Goal: Feedback & Contribution: Leave review/rating

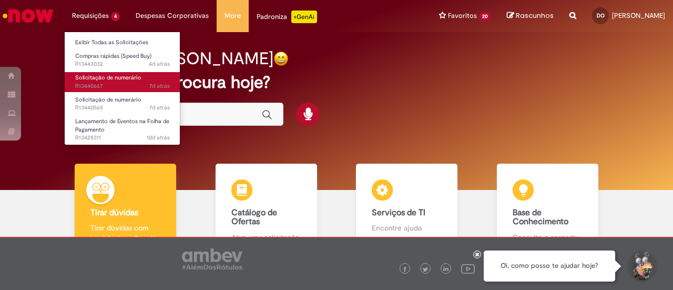
click at [103, 74] on span "Solicitação de numerário" at bounding box center [108, 78] width 66 height 8
click at [102, 77] on span "Solicitação de numerário" at bounding box center [108, 78] width 66 height 8
click at [102, 76] on span "Solicitação de numerário" at bounding box center [108, 78] width 66 height 8
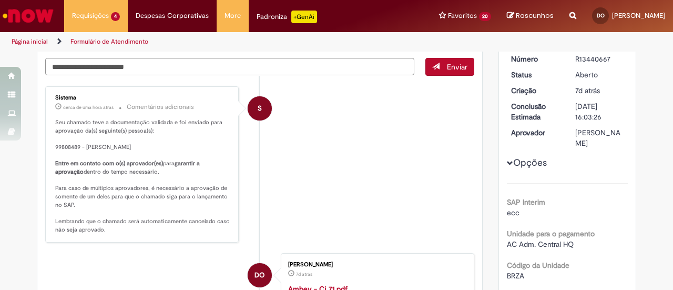
scroll to position [105, 0]
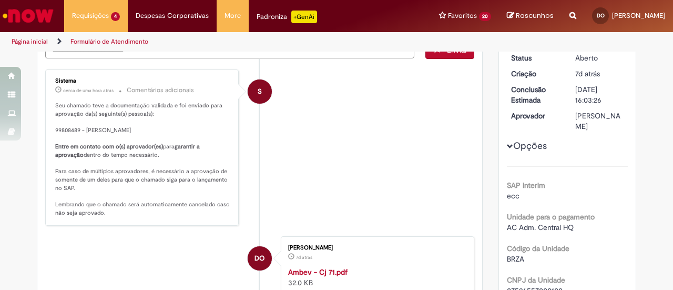
click at [74, 115] on p "Seu chamado teve a documentação validada e foi enviado para aprovação da(s) seg…" at bounding box center [142, 160] width 175 height 116
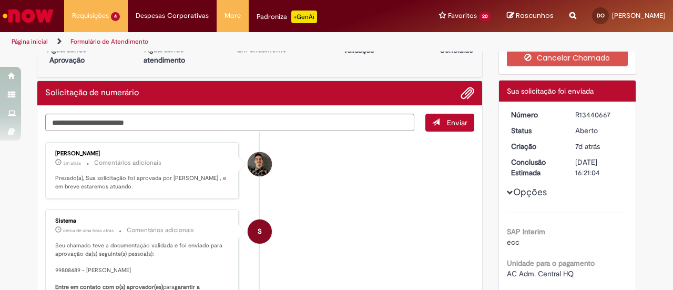
scroll to position [0, 0]
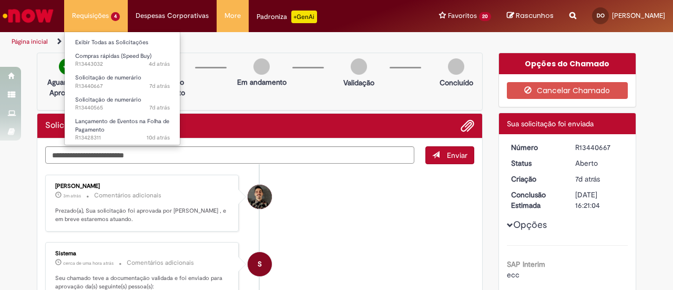
click at [99, 12] on li "Requisições 4 Exibir Todas as Solicitações Compras rápidas (Speed Buy) 4d atrás…" at bounding box center [96, 16] width 64 height 32
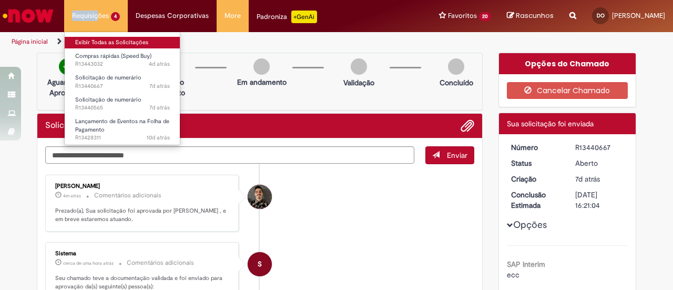
click at [115, 42] on link "Exibir Todas as Solicitações" at bounding box center [123, 43] width 116 height 12
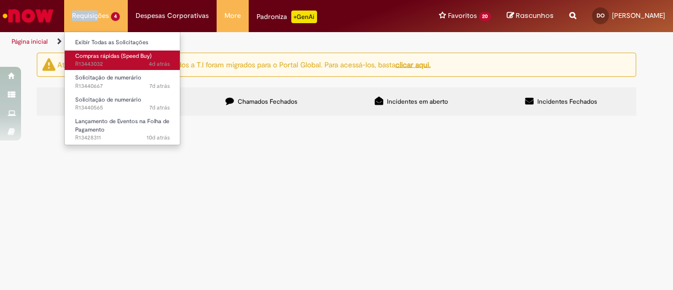
click at [109, 56] on span "Compras rápidas (Speed Buy)" at bounding box center [113, 56] width 76 height 8
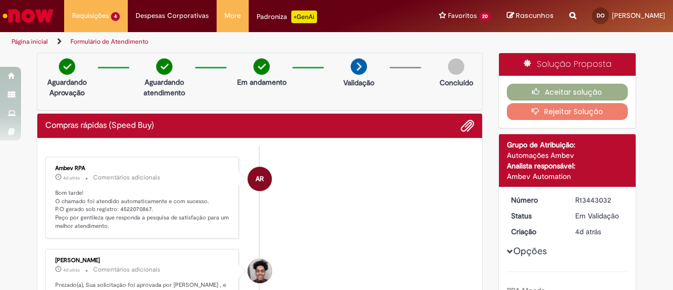
drag, startPoint x: 571, startPoint y: 198, endPoint x: 608, endPoint y: 203, distance: 37.7
click at [608, 203] on dd "R13443032" at bounding box center [600, 200] width 65 height 11
copy div "R13443032"
drag, startPoint x: 113, startPoint y: 206, endPoint x: 143, endPoint y: 207, distance: 30.6
click at [144, 207] on p "Bom tarde! O chamado foi atendido automaticamente e com sucesso. P.O gerado sob…" at bounding box center [142, 210] width 175 height 42
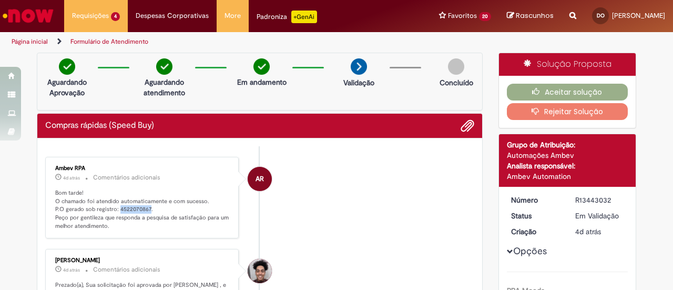
copy p "4522070867"
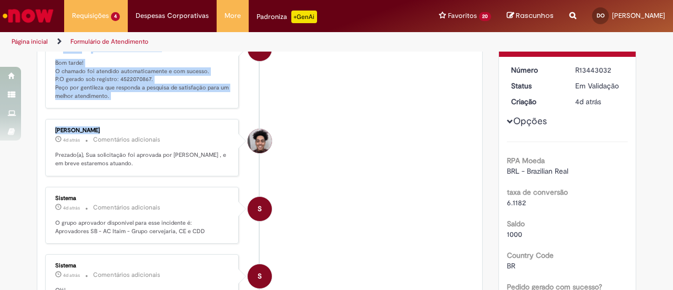
scroll to position [94, 0]
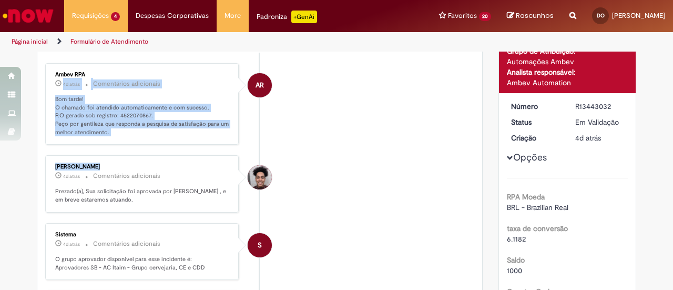
drag, startPoint x: 55, startPoint y: 52, endPoint x: 60, endPoint y: 78, distance: 26.8
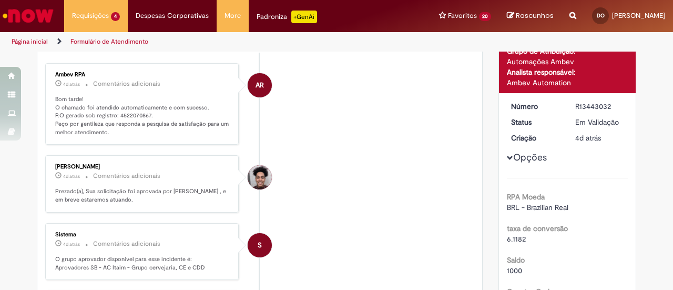
drag, startPoint x: 182, startPoint y: 157, endPoint x: 177, endPoint y: 162, distance: 6.7
drag, startPoint x: 53, startPoint y: 171, endPoint x: 120, endPoint y: 174, distance: 67.4
click at [122, 170] on div "[PERSON_NAME]" at bounding box center [142, 167] width 175 height 6
copy div "[PERSON_NAME]"
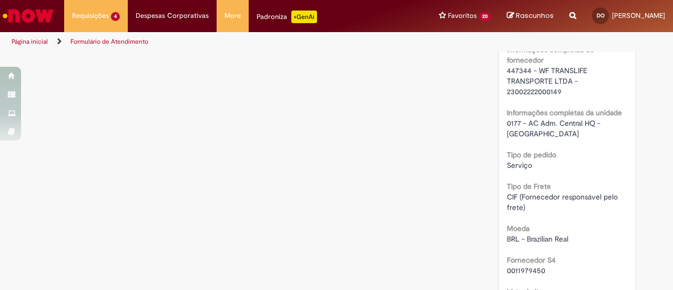
scroll to position [830, 0]
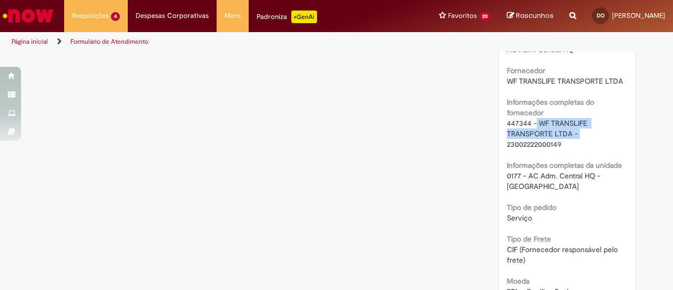
drag, startPoint x: 533, startPoint y: 124, endPoint x: 575, endPoint y: 133, distance: 42.6
click at [577, 133] on div "447344 - WF TRANSLIFE TRANSPORTE LTDA - 23002222000149" at bounding box center [568, 134] width 122 height 32
drag, startPoint x: 557, startPoint y: 137, endPoint x: 582, endPoint y: 137, distance: 25.3
click at [597, 131] on div "447344 - WF TRANSLIFE TRANSPORTE LTDA - 23002222000149" at bounding box center [568, 134] width 122 height 32
drag, startPoint x: 534, startPoint y: 118, endPoint x: 567, endPoint y: 132, distance: 36.2
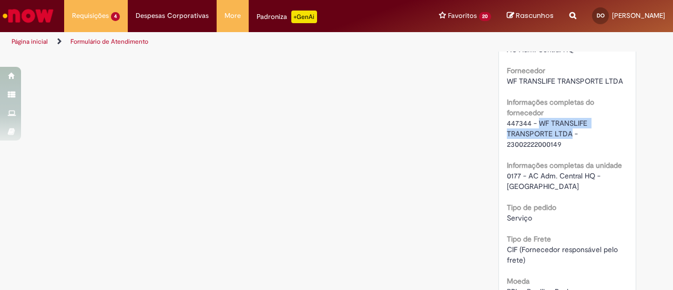
click at [567, 132] on span "447344 - WF TRANSLIFE TRANSPORTE LTDA - 23002222000149" at bounding box center [548, 133] width 83 height 31
copy span "WF TRANSLIFE TRANSPORTE LTDA"
drag, startPoint x: 502, startPoint y: 143, endPoint x: 557, endPoint y: 146, distance: 54.8
click at [558, 144] on div "Número R13443032 Status Em [GEOGRAPHIC_DATA] Criação 4d atrás 4 dias atrás Opçõ…" at bounding box center [567, 87] width 137 height 1461
copy span "23002222000149"
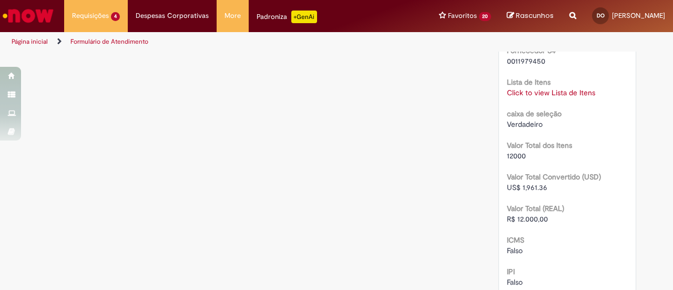
scroll to position [1093, 0]
click at [542, 87] on link "Click to view Lista de Itens" at bounding box center [551, 91] width 88 height 9
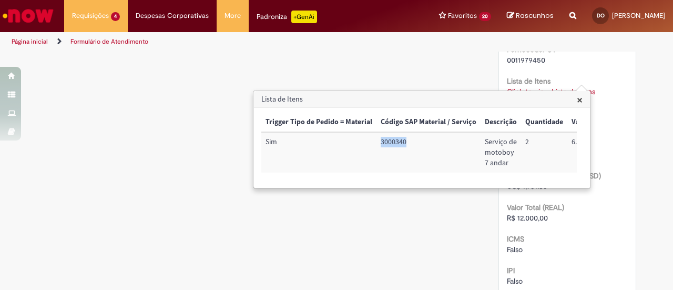
drag, startPoint x: 378, startPoint y: 144, endPoint x: 411, endPoint y: 147, distance: 33.4
click at [408, 147] on td "3000340" at bounding box center [429, 152] width 104 height 41
copy td "3000340"
drag, startPoint x: 485, startPoint y: 139, endPoint x: 509, endPoint y: 180, distance: 47.6
click at [508, 173] on td "Serviço de motoboy 7 andar" at bounding box center [501, 152] width 41 height 41
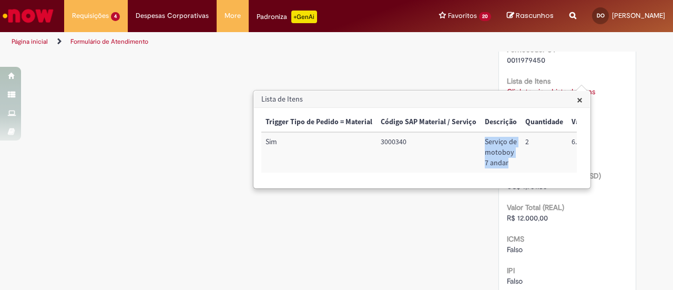
copy td "Serviço de motoboy 7 andar"
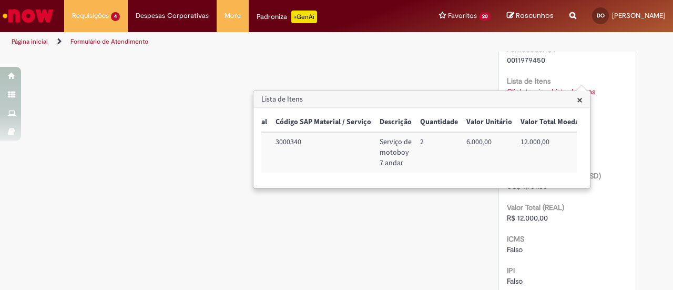
scroll to position [0, 119]
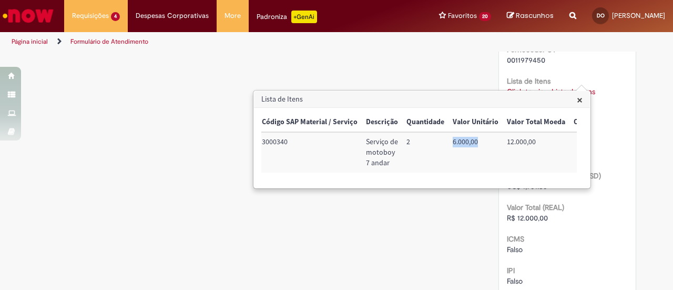
drag, startPoint x: 446, startPoint y: 144, endPoint x: 478, endPoint y: 145, distance: 32.1
click at [478, 145] on td "6.000,00" at bounding box center [476, 152] width 54 height 41
copy td "6.000,00"
click at [580, 100] on span "×" at bounding box center [580, 100] width 6 height 14
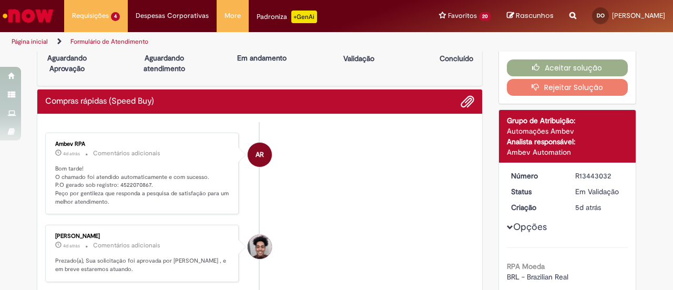
scroll to position [0, 0]
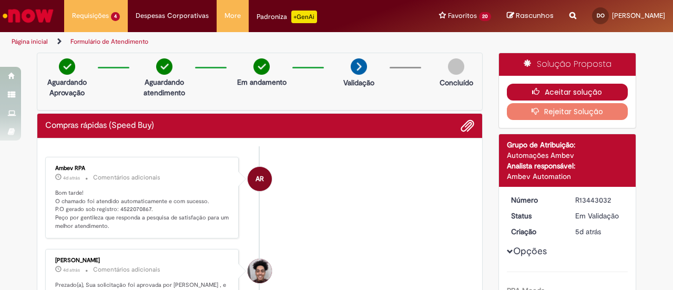
click at [573, 92] on button "Aceitar solução" at bounding box center [568, 92] width 122 height 17
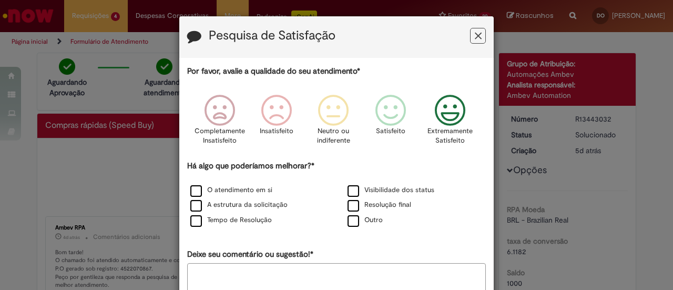
click at [440, 118] on icon "Feedback" at bounding box center [450, 111] width 39 height 32
drag, startPoint x: 196, startPoint y: 186, endPoint x: 193, endPoint y: 194, distance: 9.2
click at [195, 187] on label "O atendimento em si" at bounding box center [231, 190] width 82 height 10
drag, startPoint x: 192, startPoint y: 203, endPoint x: 188, endPoint y: 219, distance: 16.1
click at [192, 205] on label "A estrutura da solicitação" at bounding box center [238, 205] width 97 height 10
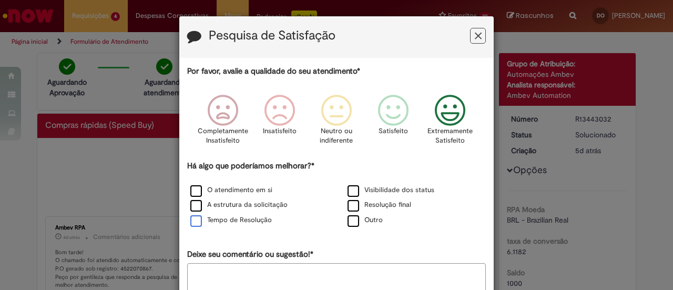
drag, startPoint x: 189, startPoint y: 222, endPoint x: 197, endPoint y: 219, distance: 8.2
click at [190, 222] on label "Tempo de Resolução" at bounding box center [231, 220] width 82 height 10
click at [349, 193] on label "Visibilidade dos status" at bounding box center [391, 190] width 87 height 10
click at [348, 203] on label "Resolução final" at bounding box center [380, 205] width 64 height 10
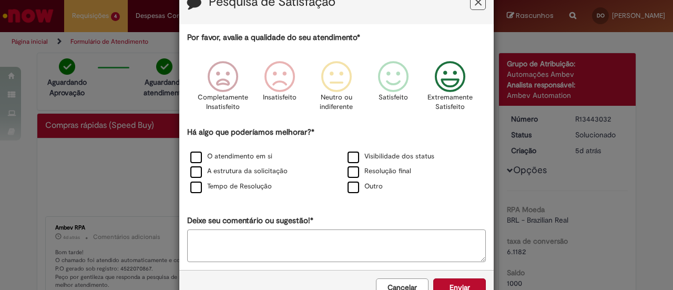
scroll to position [63, 0]
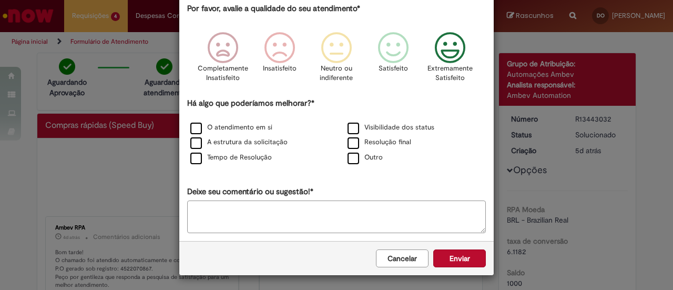
click at [459, 260] on button "Enviar" at bounding box center [460, 258] width 53 height 18
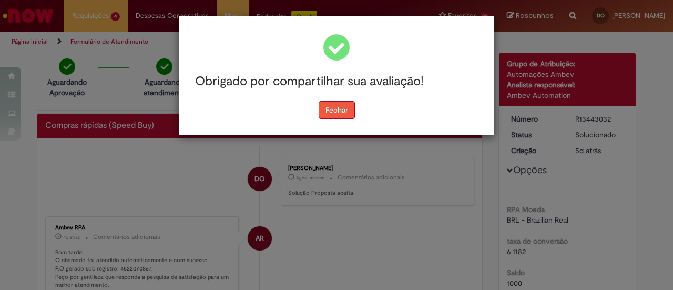
click at [327, 108] on button "Fechar" at bounding box center [337, 110] width 36 height 18
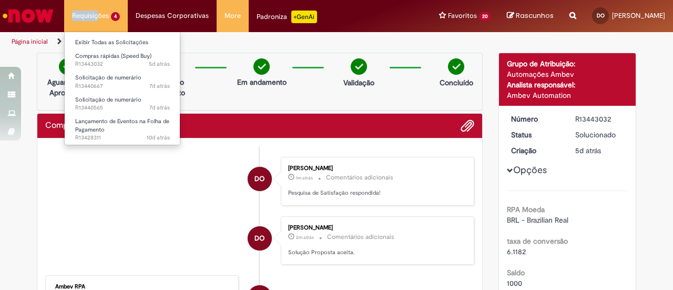
click at [96, 11] on li "Requisições 4 Exibir Todas as Solicitações Compras rápidas (Speed Buy) 5d atrás…" at bounding box center [96, 16] width 64 height 32
click at [98, 114] on li "Lançamento de Eventos na Folha de Pagamento 10d atrás 10 dias atrás R13428311" at bounding box center [123, 126] width 116 height 25
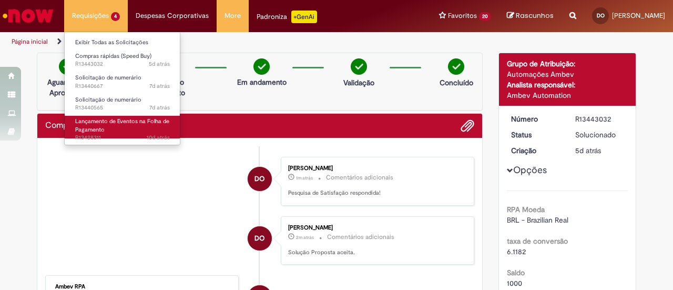
click at [102, 123] on span "Lançamento de Eventos na Folha de Pagamento" at bounding box center [122, 125] width 94 height 16
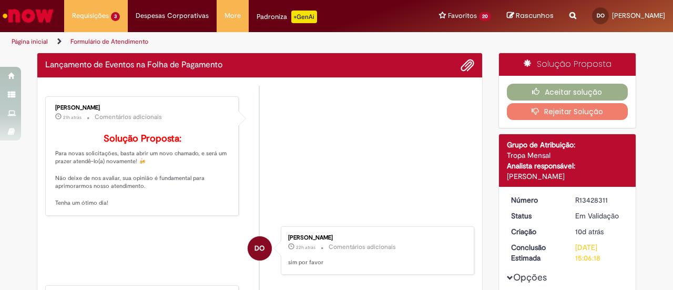
click at [96, 128] on div "Solução Proposta: Para novas solicitações, basta abrir um novo chamado, e será …" at bounding box center [142, 167] width 175 height 79
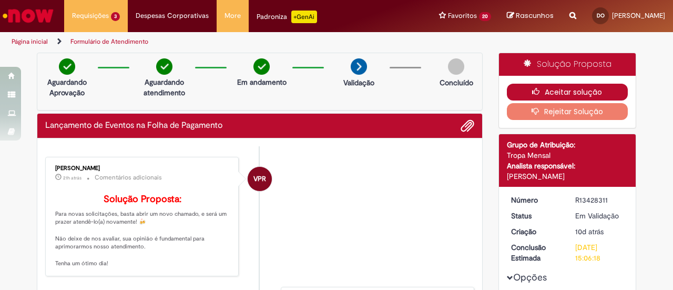
click at [576, 89] on button "Aceitar solução" at bounding box center [568, 92] width 122 height 17
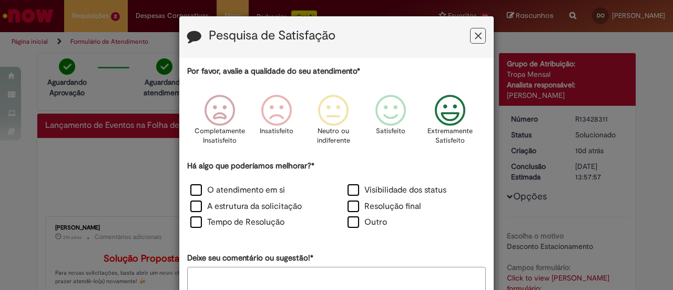
click at [446, 108] on icon "Feedback" at bounding box center [450, 111] width 39 height 32
click at [197, 185] on label "O atendimento em si" at bounding box center [237, 190] width 95 height 12
click at [193, 207] on label "A estrutura da solicitação" at bounding box center [246, 206] width 112 height 12
click at [194, 227] on label "Tempo de Resolução" at bounding box center [237, 222] width 94 height 12
drag, startPoint x: 356, startPoint y: 189, endPoint x: 350, endPoint y: 197, distance: 10.5
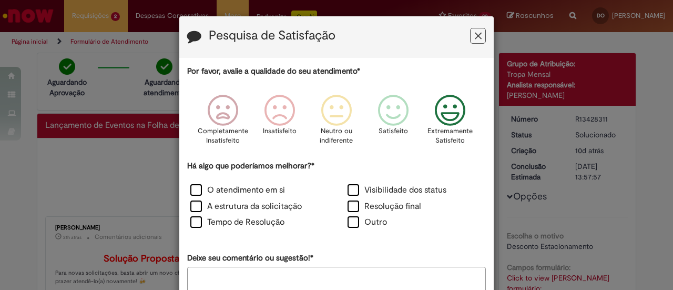
click at [353, 193] on label "Visibilidade dos status" at bounding box center [397, 190] width 99 height 12
click at [348, 207] on label "Resolução final" at bounding box center [385, 206] width 74 height 12
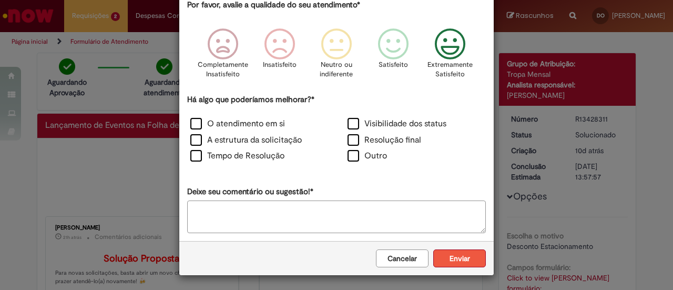
click at [450, 256] on button "Enviar" at bounding box center [460, 258] width 53 height 18
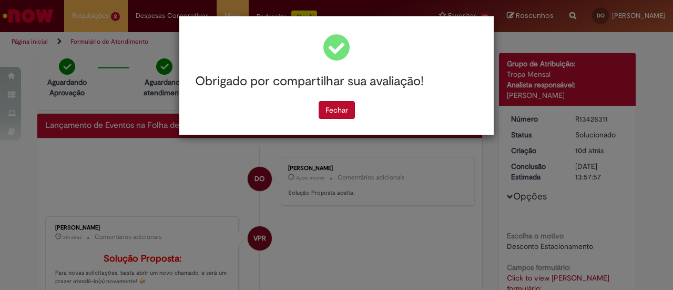
scroll to position [0, 0]
click at [345, 104] on button "Fechar" at bounding box center [337, 110] width 36 height 18
